Goal: Task Accomplishment & Management: Manage account settings

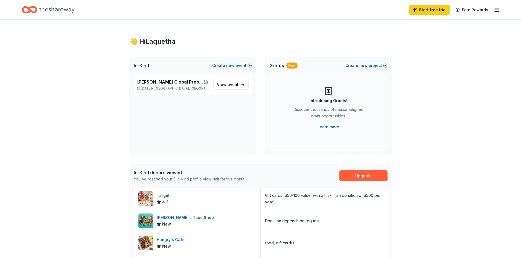
click at [496, 8] on line "button" at bounding box center [496, 8] width 4 height 0
click at [430, 75] on button "Help" at bounding box center [428, 77] width 10 height 7
click at [359, 172] on link "Upgrade" at bounding box center [363, 176] width 48 height 11
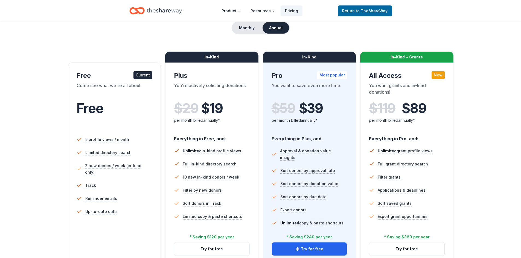
scroll to position [82, 0]
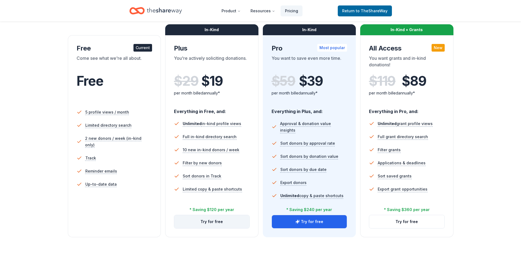
click at [224, 222] on button "Try for free" at bounding box center [211, 221] width 75 height 13
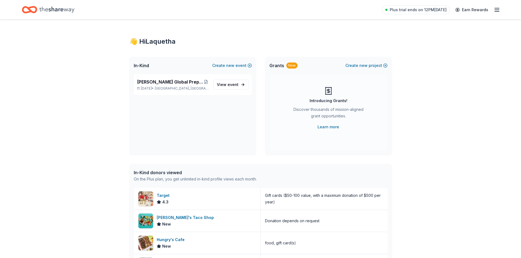
click at [497, 9] on icon "button" at bounding box center [496, 10] width 7 height 7
click at [246, 25] on div "👋 Hi Laquetha In-Kind Create new event Frederick Haynes Global Prep Academy at …" at bounding box center [261, 211] width 280 height 382
click at [55, 9] on icon "Home" at bounding box center [56, 10] width 35 height 6
click at [61, 8] on icon "Home" at bounding box center [56, 9] width 35 height 11
click at [30, 9] on icon "Home" at bounding box center [32, 9] width 8 height 5
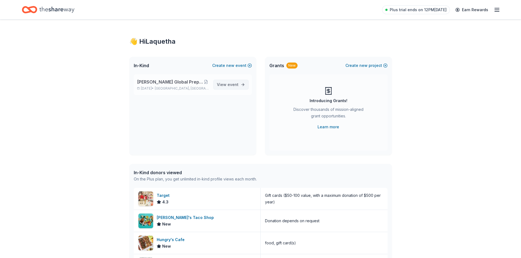
click at [228, 86] on span "event" at bounding box center [232, 84] width 11 height 5
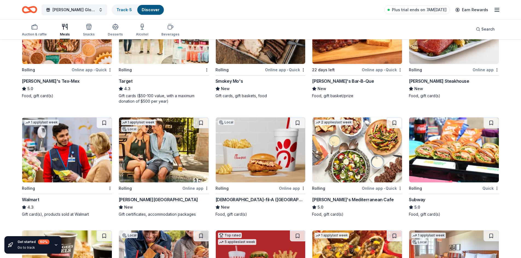
scroll to position [242, 0]
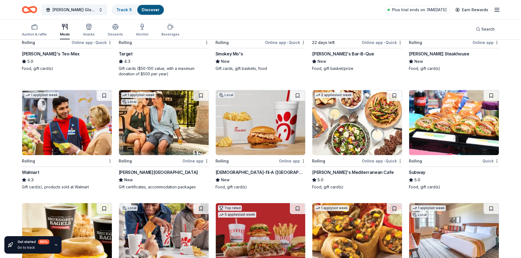
click at [45, 128] on img at bounding box center [67, 122] width 90 height 65
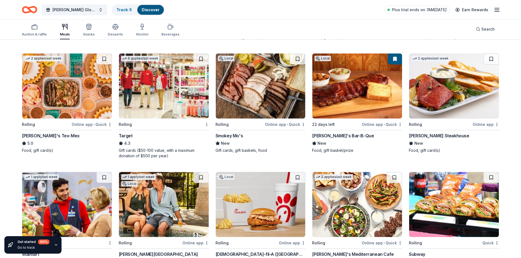
click at [370, 109] on img at bounding box center [357, 86] width 90 height 65
click at [26, 9] on icon "Home" at bounding box center [29, 9] width 15 height 13
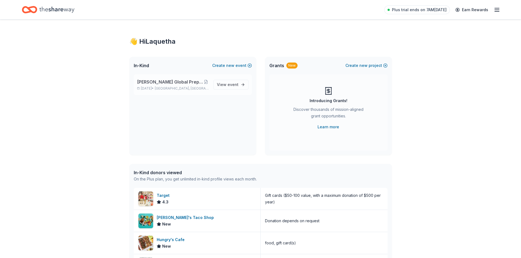
click at [206, 79] on p "[PERSON_NAME] Global Prep Academy at [PERSON_NAME]" at bounding box center [173, 82] width 72 height 7
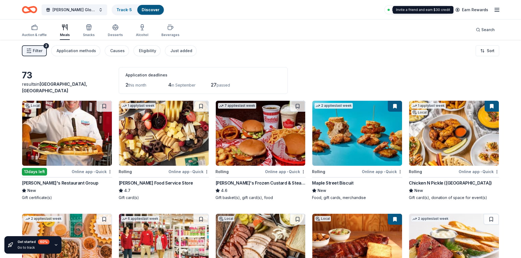
click at [493, 10] on div "Plus trial ends on 7AM, 8/27 Earn Rewards" at bounding box center [442, 9] width 116 height 13
click at [497, 8] on icon "button" at bounding box center [496, 10] width 7 height 7
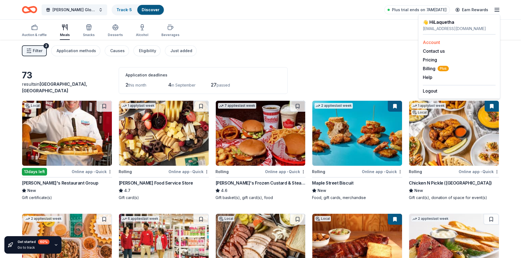
click at [427, 42] on link "Account" at bounding box center [431, 42] width 17 height 5
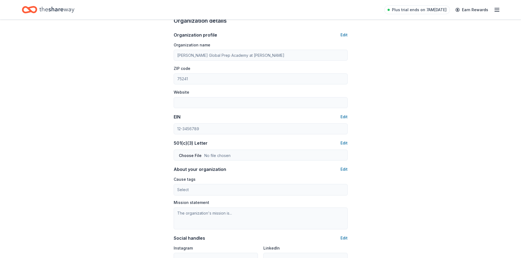
scroll to position [125, 0]
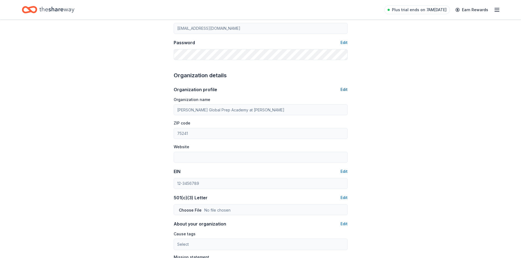
click at [343, 90] on button "Edit" at bounding box center [343, 89] width 7 height 7
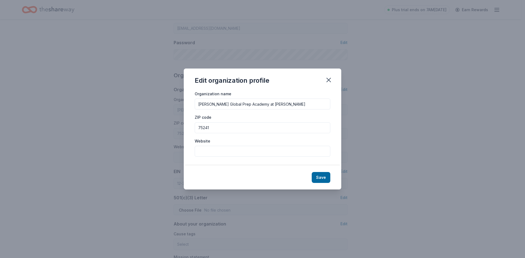
click at [258, 155] on input "Website" at bounding box center [263, 151] width 136 height 11
paste input "https://haynesglobalprep.dallasisd.org/"
type input "https://haynesglobalprep.dallasisd.org/"
click at [324, 179] on button "Save" at bounding box center [321, 177] width 19 height 11
type input "https://haynesglobalprep.dallasisd.org/"
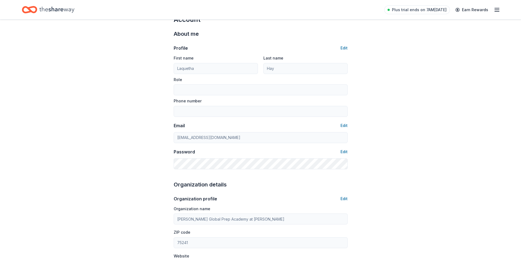
scroll to position [0, 0]
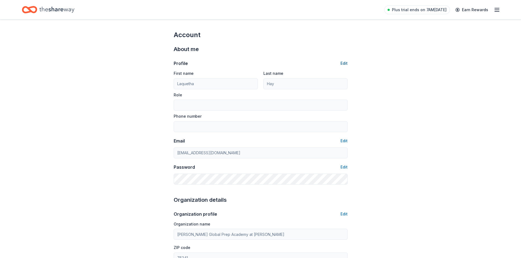
click at [346, 61] on button "Edit" at bounding box center [343, 63] width 7 height 7
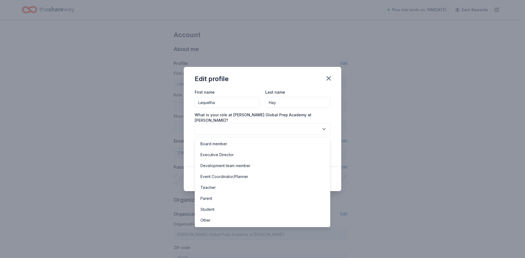
click at [258, 132] on button "button" at bounding box center [263, 129] width 136 height 11
click at [230, 221] on div "Other" at bounding box center [262, 220] width 133 height 11
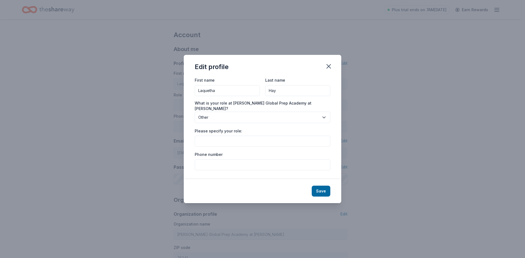
click at [218, 141] on input "Please specify your role:" at bounding box center [263, 141] width 136 height 11
click at [267, 142] on input "Parent Support Specialist/Community Liasion" at bounding box center [263, 141] width 136 height 11
click at [270, 142] on input "Parent Support Specialist/Community Liasion" at bounding box center [263, 141] width 136 height 11
type input "Parent Support Specialist/Community Liaison"
click at [234, 168] on input "Phone number" at bounding box center [263, 165] width 136 height 11
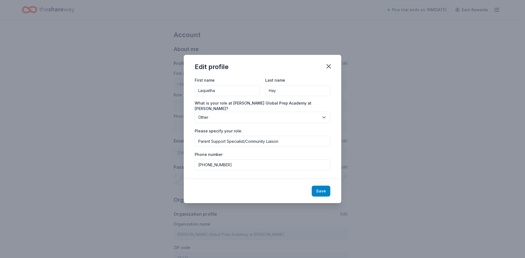
type input "972-749-3300"
click at [321, 193] on button "Save" at bounding box center [321, 191] width 19 height 11
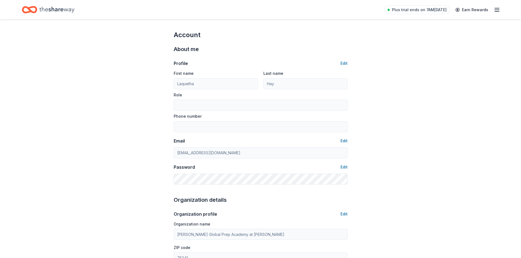
type input "Parent Support Specialist/Community Liaison"
type input "972-749-3300"
click at [342, 62] on button "Edit" at bounding box center [343, 63] width 7 height 7
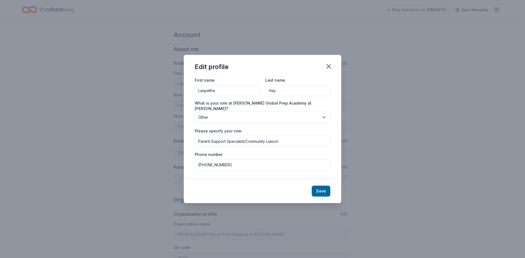
click at [292, 92] on input "Hay" at bounding box center [297, 90] width 65 height 11
type input "Hay-Johnson"
click at [322, 190] on button "Save" at bounding box center [321, 191] width 19 height 11
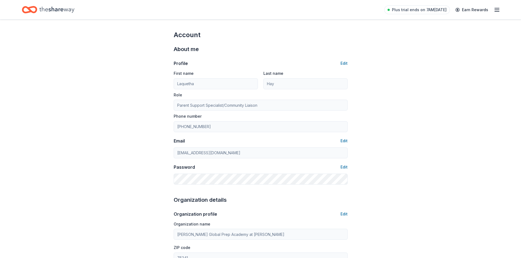
type input "Hay-Johnson"
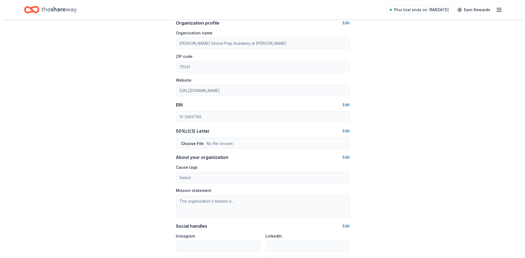
scroll to position [219, 0]
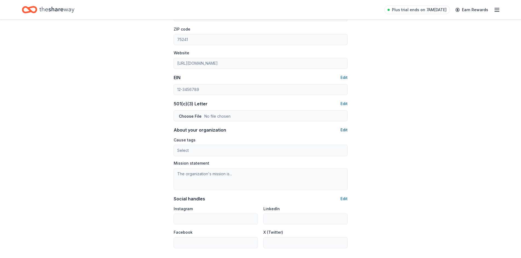
click at [341, 128] on button "Edit" at bounding box center [343, 130] width 7 height 7
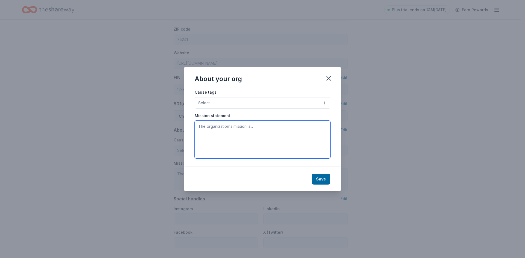
click at [229, 140] on textarea at bounding box center [263, 140] width 136 height 38
paste textarea "We empower knowledgeable, inquisitive, and caring young leaders to take an acti…"
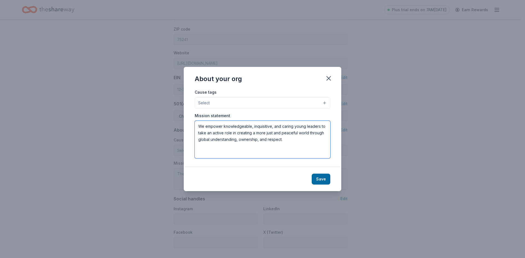
type textarea "We empower knowledgeable, inquisitive, and caring young leaders to take an acti…"
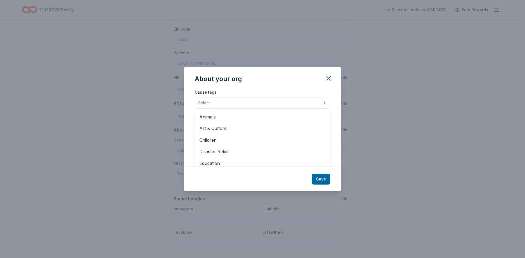
click at [326, 100] on div "Cause tags Select Animals Art & Culture Children Disaster Relief Education Envi…" at bounding box center [262, 128] width 157 height 78
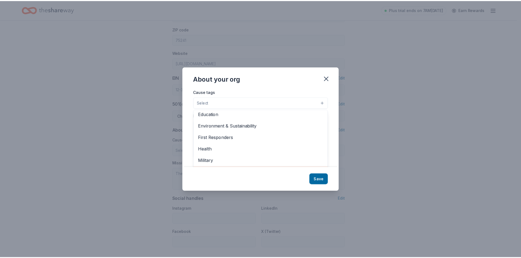
scroll to position [22, 0]
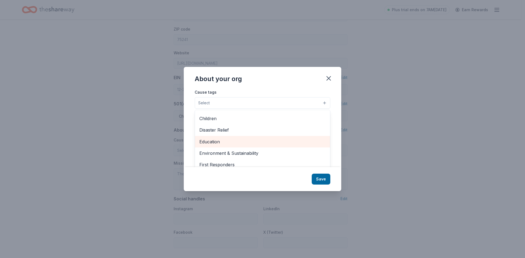
click at [232, 143] on span "Education" at bounding box center [262, 141] width 126 height 7
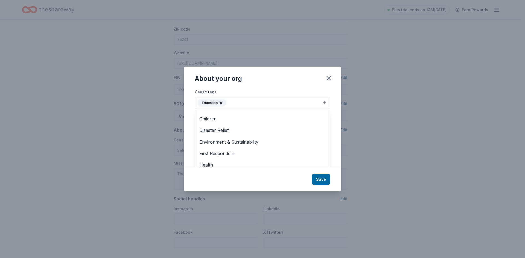
click at [321, 181] on div "About your org Cause tags Education Animals Art & Culture Children Disaster Rel…" at bounding box center [262, 129] width 157 height 125
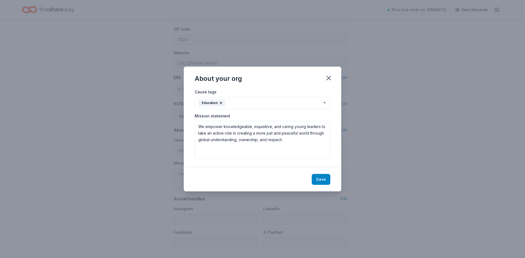
click at [323, 183] on button "Save" at bounding box center [321, 179] width 19 height 11
type textarea "We empower knowledgeable, inquisitive, and caring young leaders to take an acti…"
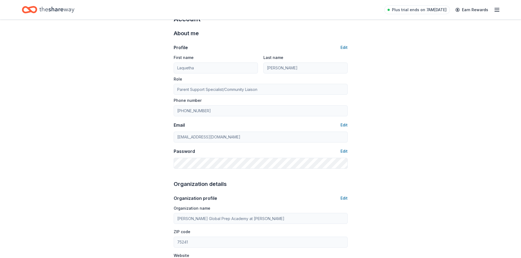
scroll to position [0, 0]
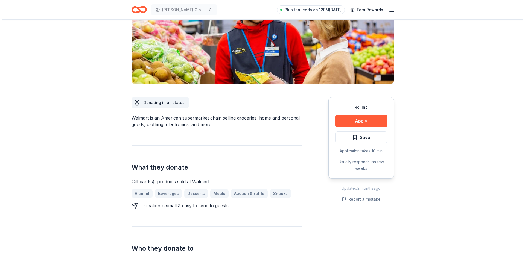
scroll to position [27, 0]
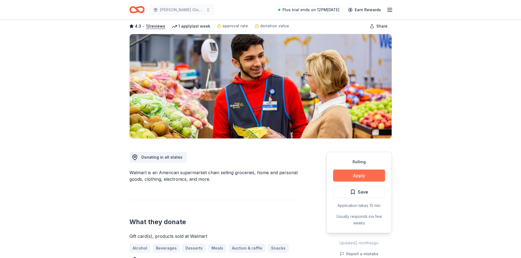
click at [366, 174] on button "Apply" at bounding box center [359, 176] width 52 height 12
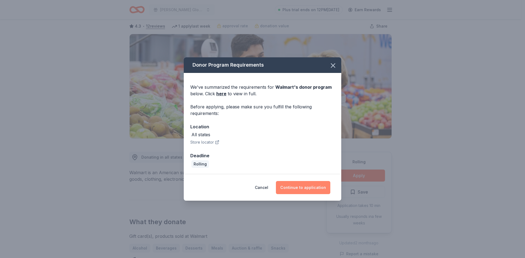
click at [289, 182] on button "Continue to application" at bounding box center [303, 187] width 54 height 13
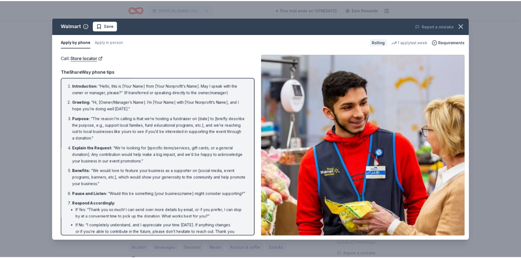
scroll to position [34, 0]
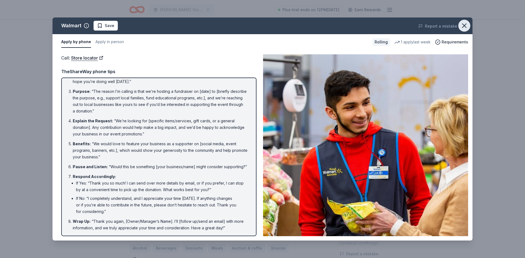
click at [464, 24] on icon "button" at bounding box center [464, 26] width 8 height 8
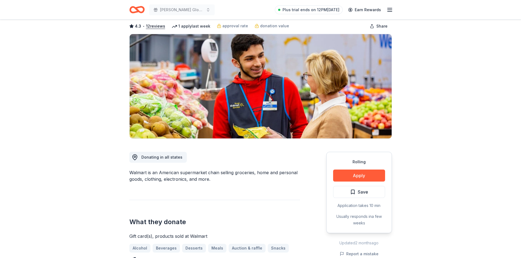
scroll to position [0, 0]
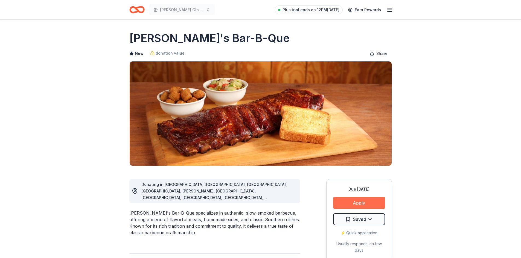
click at [356, 204] on button "Apply" at bounding box center [359, 203] width 52 height 12
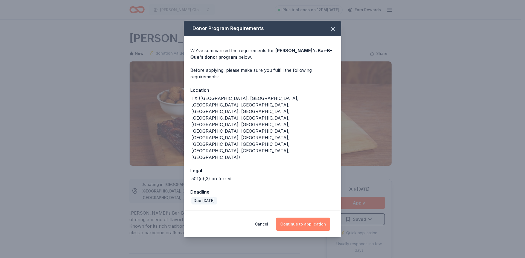
click at [309, 218] on button "Continue to application" at bounding box center [303, 224] width 54 height 13
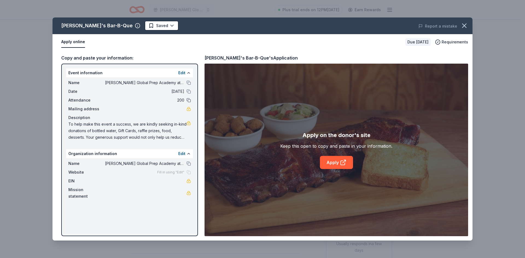
click at [190, 99] on button at bounding box center [188, 100] width 4 height 4
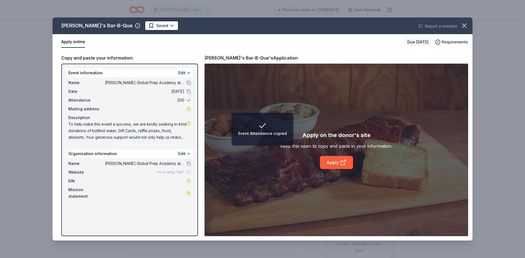
click at [190, 99] on button at bounding box center [188, 100] width 4 height 4
click at [331, 158] on link "Apply" at bounding box center [336, 162] width 33 height 13
